Goal: Task Accomplishment & Management: Manage account settings

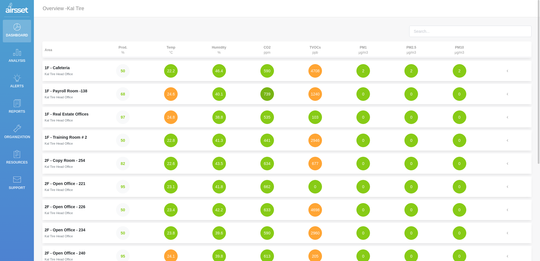
click at [266, 95] on button "739" at bounding box center [267, 94] width 14 height 14
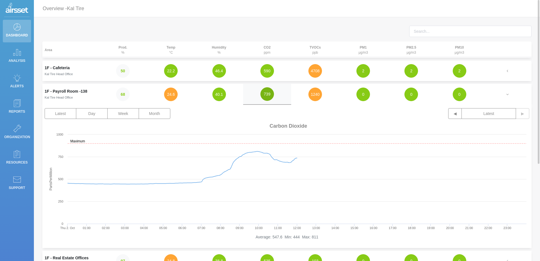
click at [266, 95] on button "739" at bounding box center [267, 94] width 14 height 14
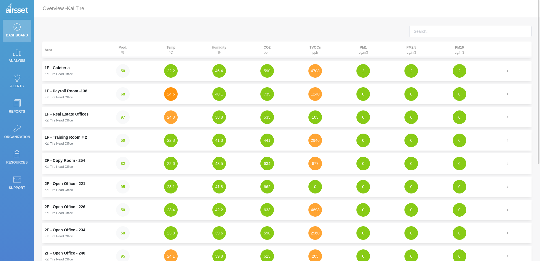
click at [167, 92] on button "24.6" at bounding box center [171, 94] width 14 height 14
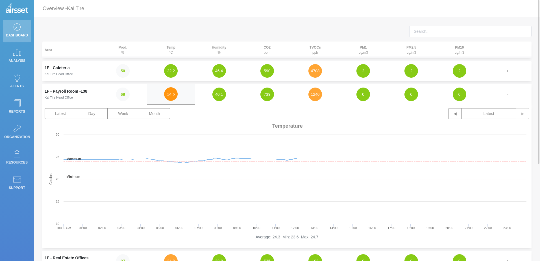
click at [167, 92] on button "24.6" at bounding box center [171, 94] width 14 height 14
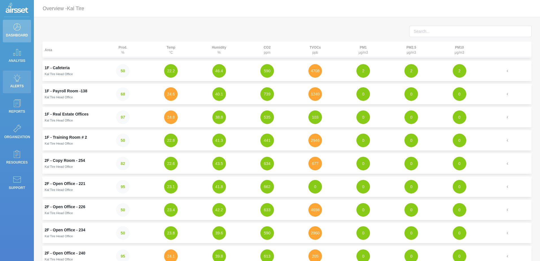
click at [19, 87] on p "Alerts" at bounding box center [16, 86] width 25 height 8
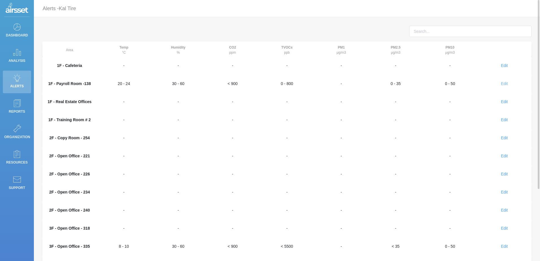
click at [507, 83] on span "Edit" at bounding box center [504, 83] width 7 height 5
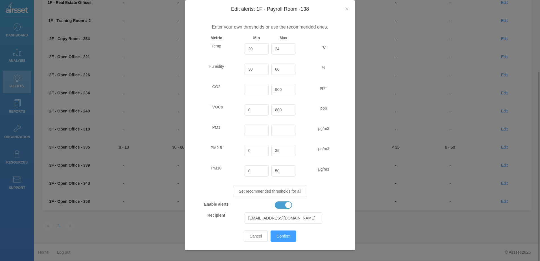
scroll to position [43, 0]
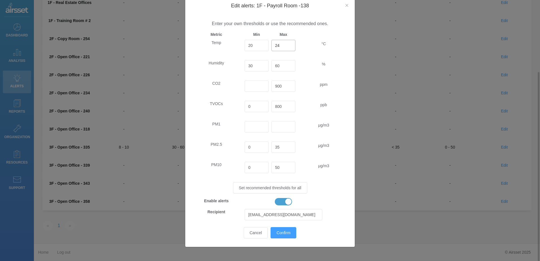
drag, startPoint x: 278, startPoint y: 47, endPoint x: 276, endPoint y: 50, distance: 3.2
click at [276, 50] on input "24" at bounding box center [283, 45] width 24 height 11
type input "25"
click at [261, 65] on input "30" at bounding box center [257, 65] width 24 height 11
click at [287, 232] on span "Confirm" at bounding box center [283, 232] width 14 height 5
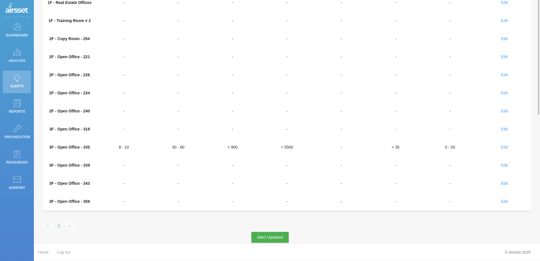
scroll to position [0, 0]
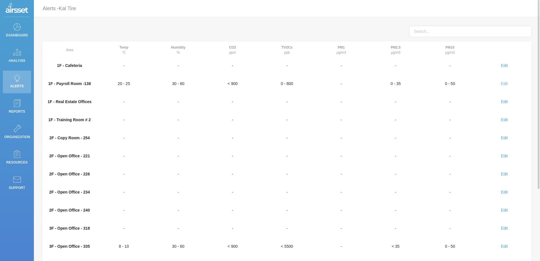
click at [505, 83] on span "Edit" at bounding box center [504, 83] width 7 height 5
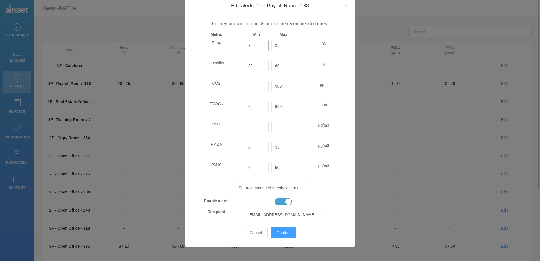
drag, startPoint x: 260, startPoint y: 44, endPoint x: 202, endPoint y: 44, distance: 57.6
click at [203, 44] on div "Temp 20 25 °C" at bounding box center [269, 48] width 161 height 16
type input "18"
click at [277, 231] on span "Confirm" at bounding box center [283, 232] width 14 height 5
